Goal: Task Accomplishment & Management: Manage account settings

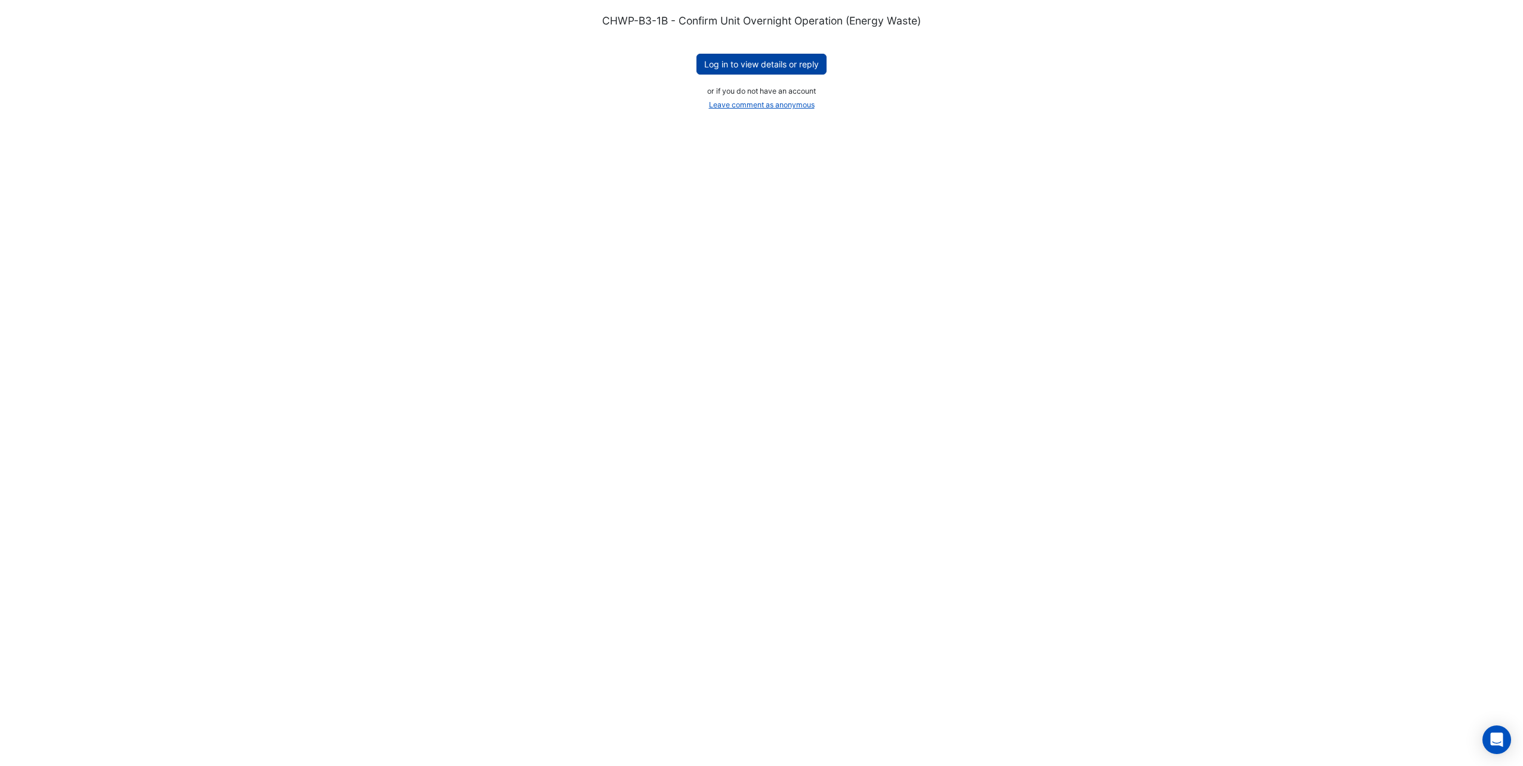
click at [740, 68] on button "Log in to view details or reply" at bounding box center [761, 64] width 130 height 21
